Goal: Browse casually: Explore the website without a specific task or goal

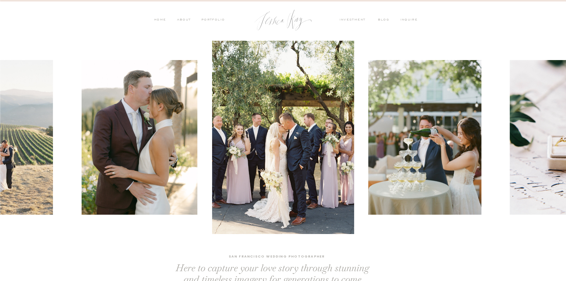
click at [186, 19] on nav "ABOUT" at bounding box center [183, 20] width 15 height 5
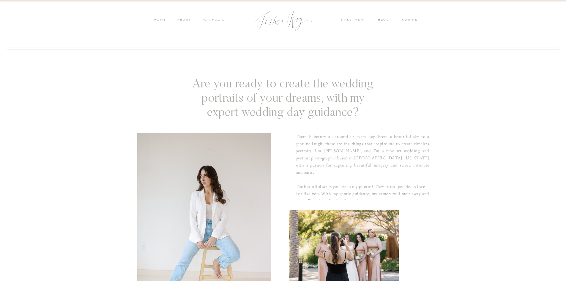
click at [205, 21] on nav "PORTFOLIO" at bounding box center [213, 20] width 25 height 5
click at [207, 20] on nav "PORTFOLIO" at bounding box center [213, 20] width 25 height 5
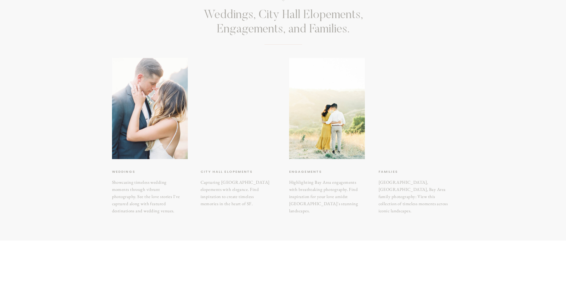
scroll to position [59, 0]
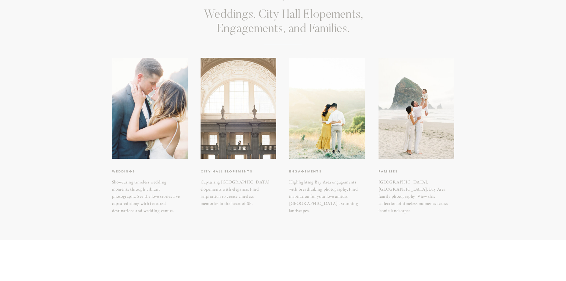
click at [229, 116] on div at bounding box center [239, 108] width 76 height 101
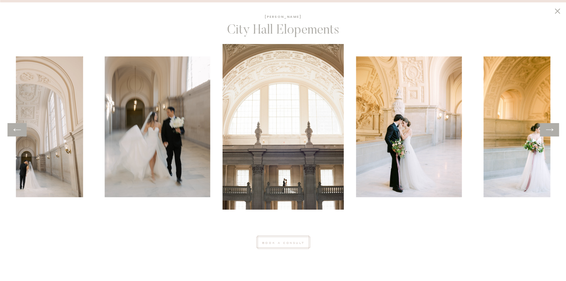
click at [555, 129] on div at bounding box center [549, 129] width 19 height 13
click at [549, 128] on icon at bounding box center [549, 129] width 9 height 9
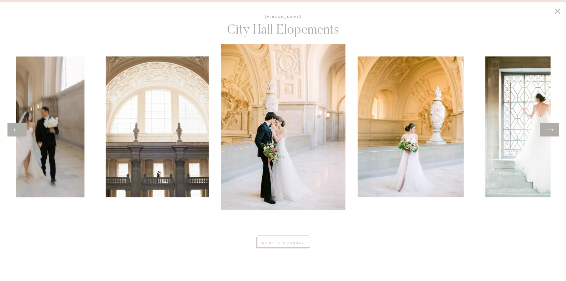
click at [549, 128] on icon at bounding box center [549, 129] width 9 height 9
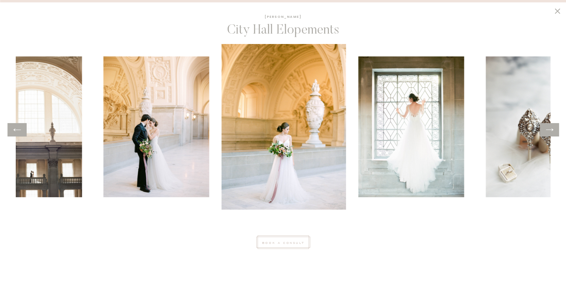
click at [549, 128] on icon at bounding box center [549, 129] width 9 height 9
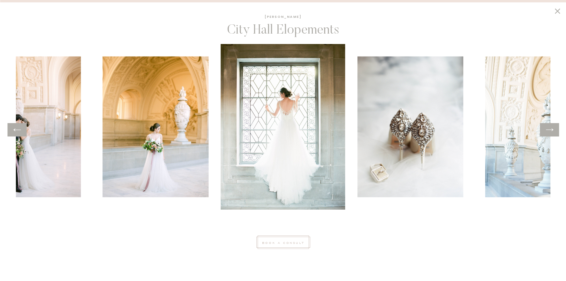
click at [549, 128] on icon at bounding box center [549, 129] width 9 height 9
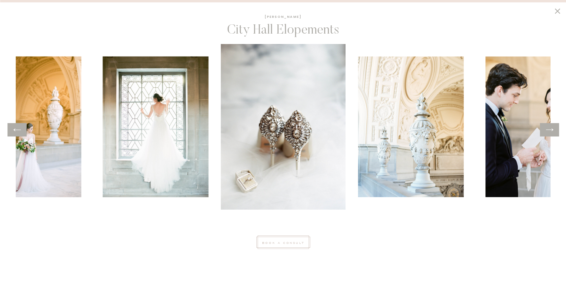
click at [549, 128] on icon at bounding box center [549, 129] width 9 height 9
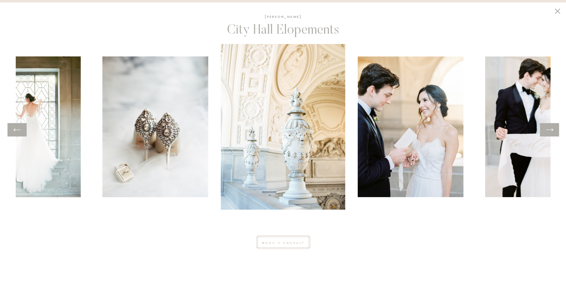
click at [549, 128] on icon at bounding box center [549, 129] width 9 height 9
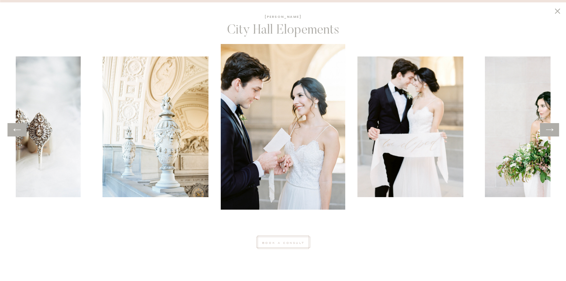
click at [549, 128] on icon at bounding box center [549, 129] width 9 height 9
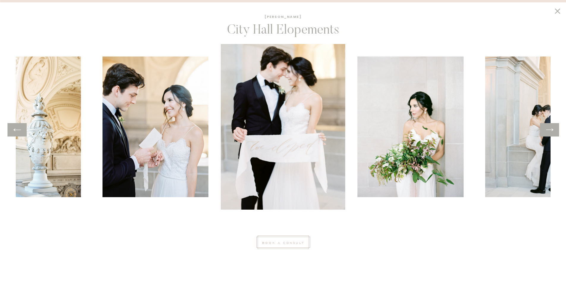
click at [549, 128] on icon at bounding box center [549, 129] width 9 height 9
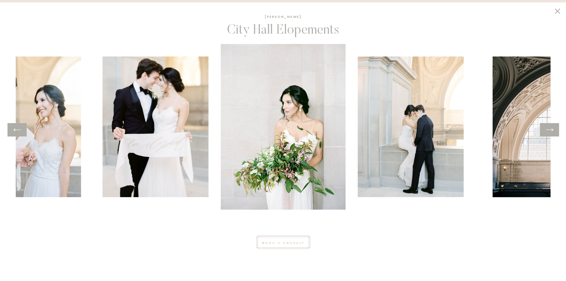
click at [549, 128] on icon at bounding box center [549, 129] width 9 height 9
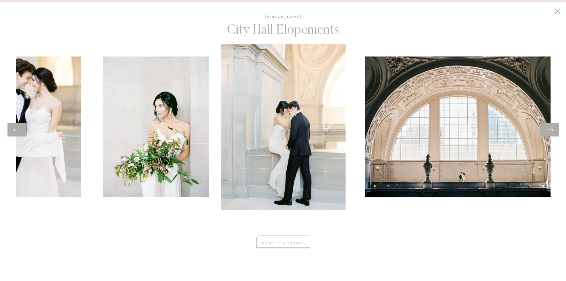
click at [549, 128] on icon at bounding box center [549, 129] width 9 height 9
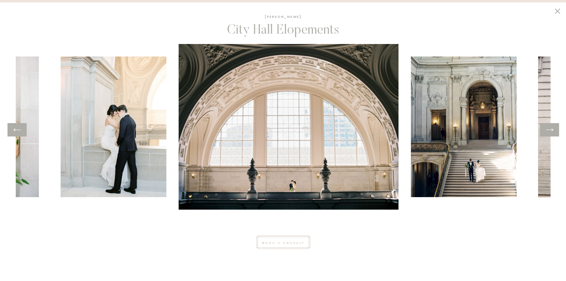
click at [549, 128] on icon at bounding box center [549, 129] width 9 height 9
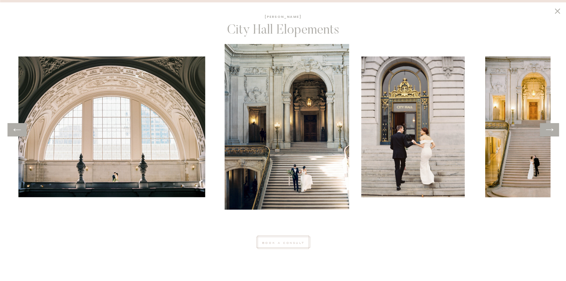
click at [549, 128] on icon at bounding box center [549, 129] width 9 height 9
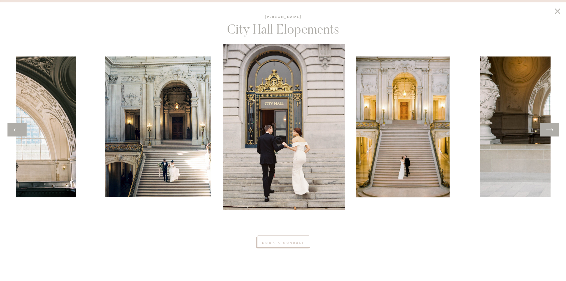
click at [549, 128] on icon at bounding box center [549, 129] width 9 height 9
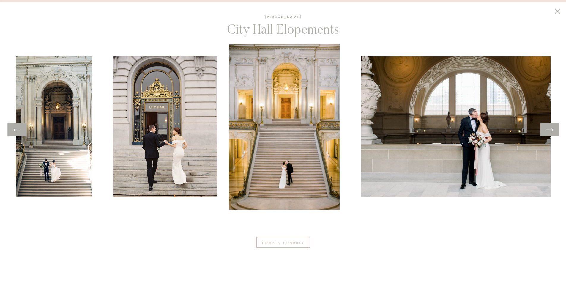
click at [549, 128] on icon at bounding box center [549, 129] width 9 height 9
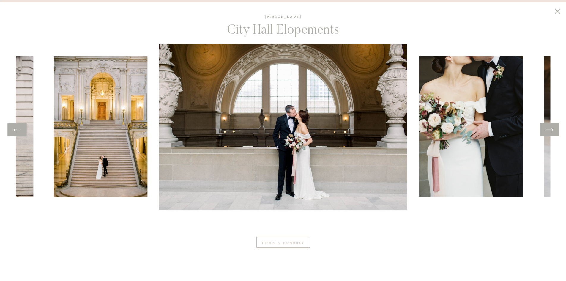
click at [549, 128] on icon at bounding box center [549, 129] width 9 height 9
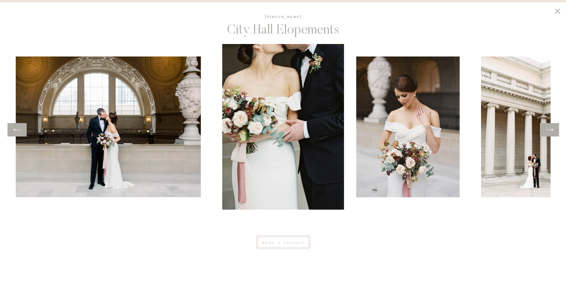
click at [549, 128] on icon at bounding box center [549, 129] width 9 height 9
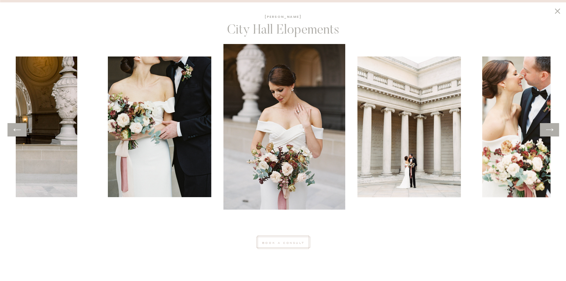
click at [549, 128] on icon at bounding box center [549, 129] width 9 height 9
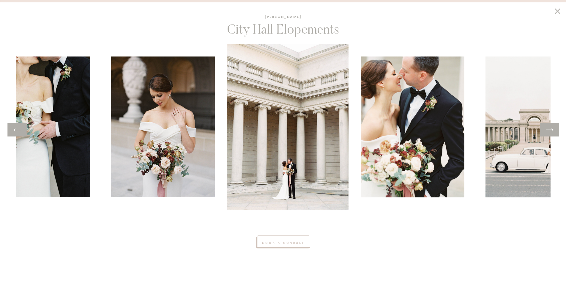
click at [549, 128] on icon at bounding box center [549, 129] width 9 height 9
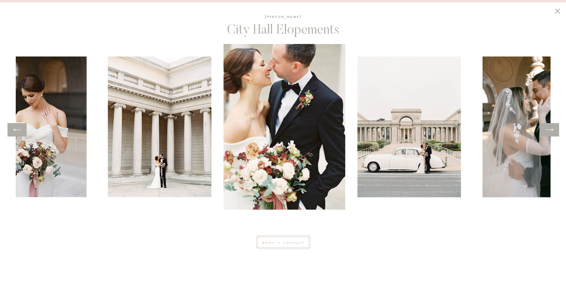
click at [549, 128] on icon at bounding box center [549, 129] width 9 height 9
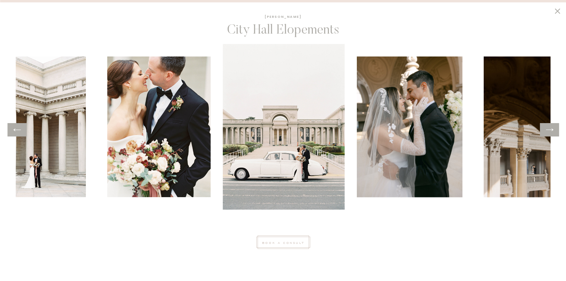
click at [549, 128] on icon at bounding box center [549, 129] width 9 height 9
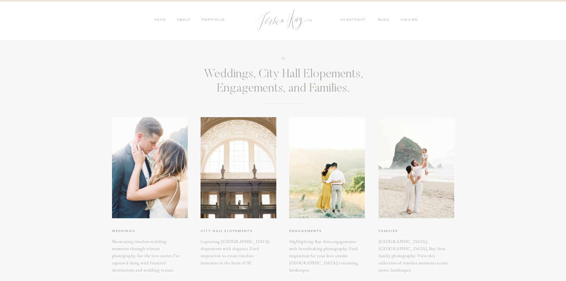
click at [123, 229] on h3 "weddings" at bounding box center [137, 231] width 50 height 6
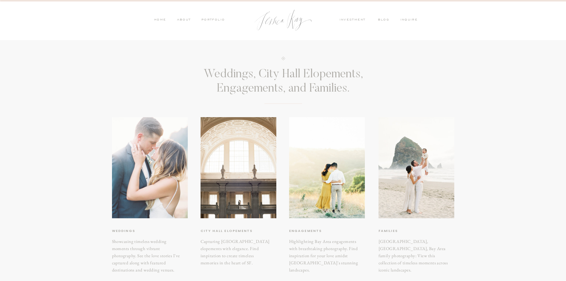
click at [146, 163] on div at bounding box center [150, 167] width 76 height 101
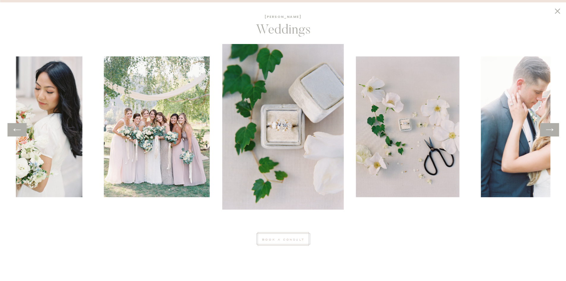
click at [550, 136] on div at bounding box center [549, 129] width 19 height 13
click at [553, 132] on icon at bounding box center [549, 129] width 9 height 9
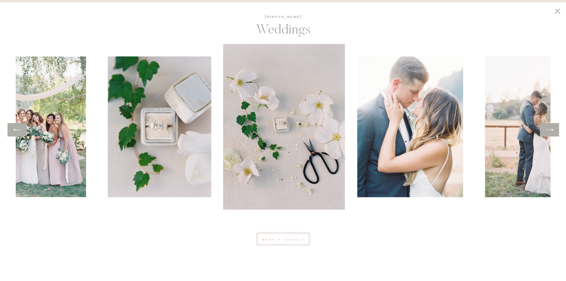
click at [553, 132] on icon at bounding box center [549, 129] width 9 height 9
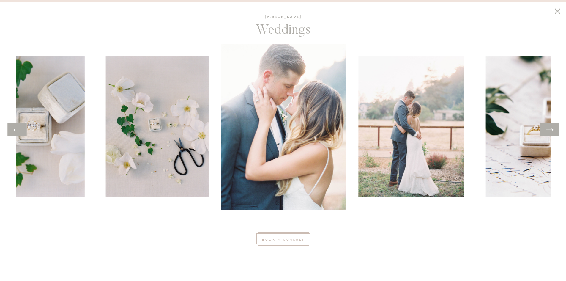
click at [553, 132] on icon at bounding box center [549, 129] width 9 height 9
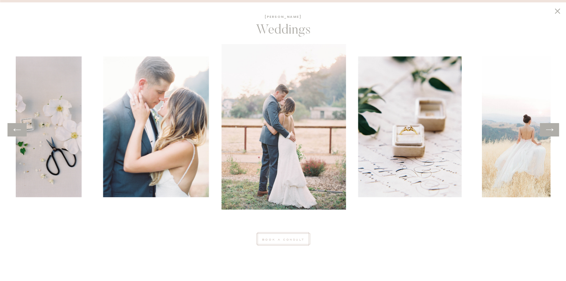
click at [553, 132] on icon at bounding box center [549, 129] width 9 height 9
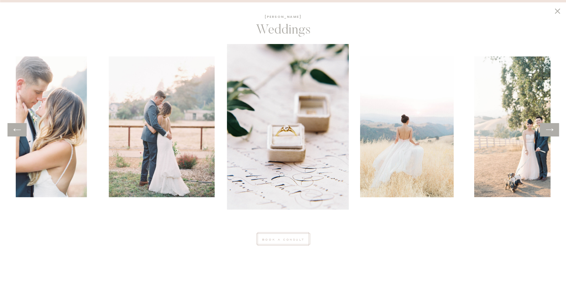
click at [553, 132] on icon at bounding box center [549, 129] width 9 height 9
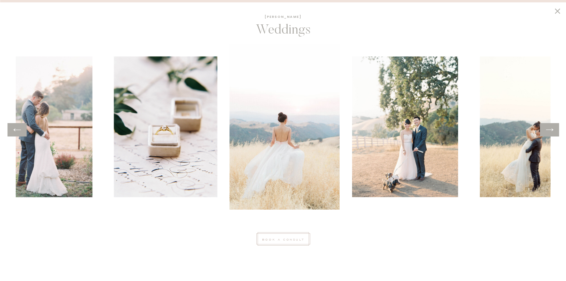
click at [552, 132] on icon at bounding box center [549, 129] width 9 height 9
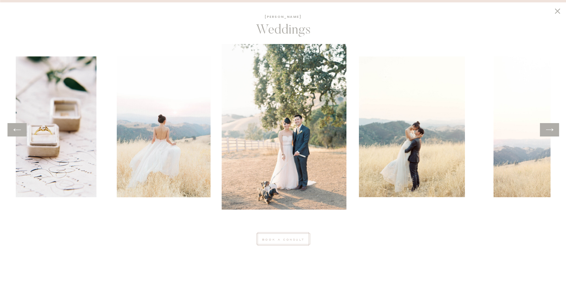
click at [552, 132] on icon at bounding box center [549, 129] width 9 height 9
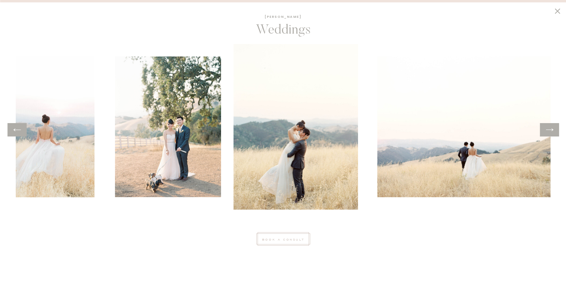
click at [552, 132] on icon at bounding box center [549, 129] width 9 height 9
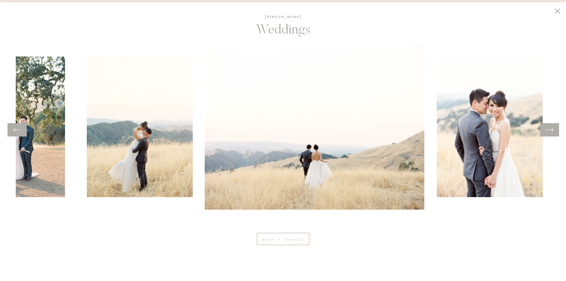
click at [552, 132] on icon at bounding box center [549, 129] width 9 height 9
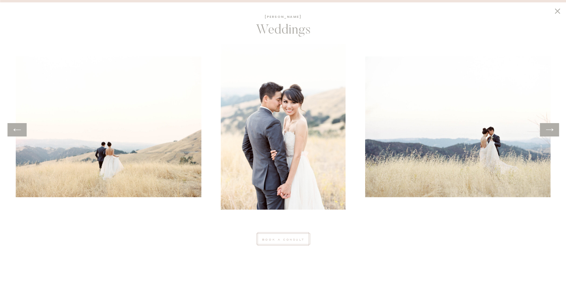
click at [552, 132] on icon at bounding box center [549, 129] width 9 height 9
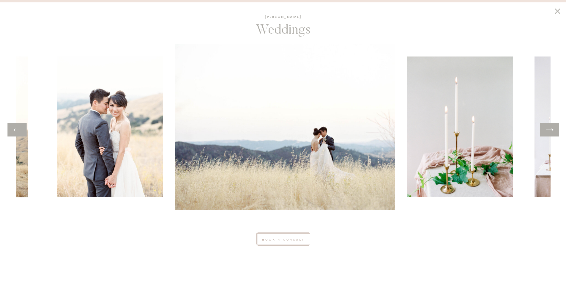
click at [552, 132] on icon at bounding box center [549, 129] width 9 height 9
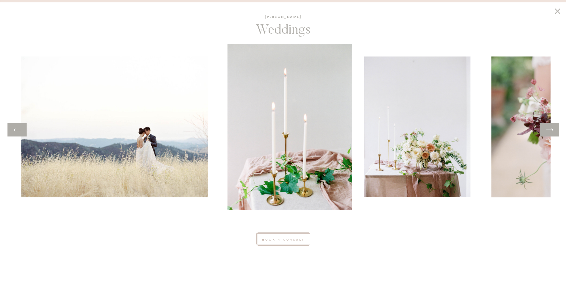
click at [552, 132] on icon at bounding box center [549, 129] width 9 height 9
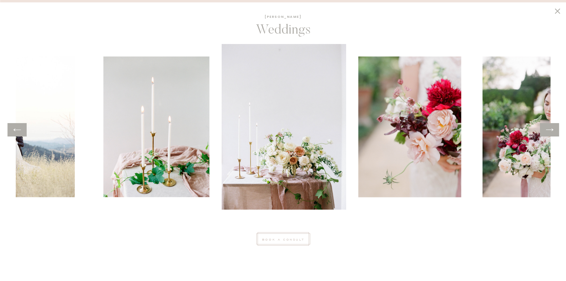
click at [552, 132] on icon at bounding box center [549, 129] width 9 height 9
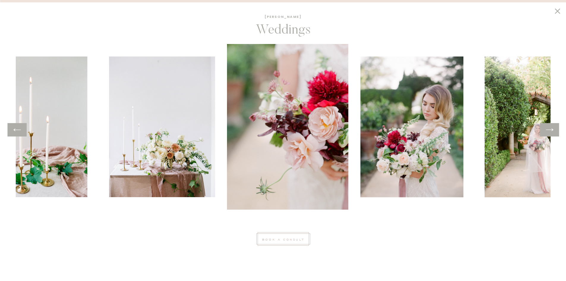
click at [552, 132] on icon at bounding box center [549, 129] width 9 height 9
